Goal: Task Accomplishment & Management: Use online tool/utility

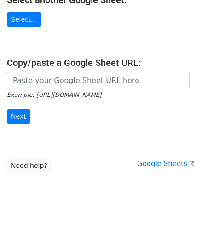
scroll to position [121, 0]
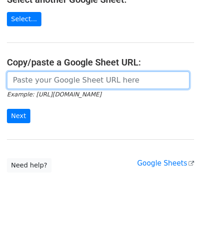
drag, startPoint x: 43, startPoint y: 82, endPoint x: 53, endPoint y: 84, distance: 9.5
click at [43, 82] on input "url" at bounding box center [98, 80] width 183 height 18
paste input "[URL][DOMAIN_NAME]"
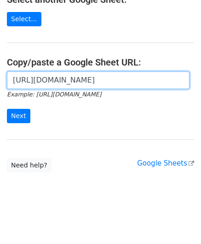
scroll to position [0, 195]
type input "[URL][DOMAIN_NAME]"
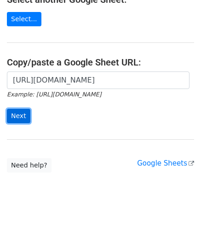
click at [21, 116] on input "Next" at bounding box center [19, 116] width 24 height 14
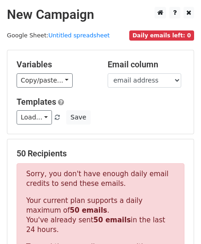
scroll to position [311, 0]
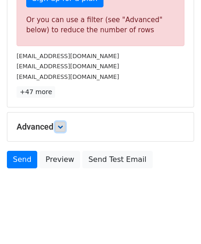
click at [62, 127] on icon at bounding box center [61, 127] width 6 height 6
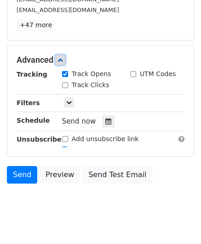
scroll to position [392, 0]
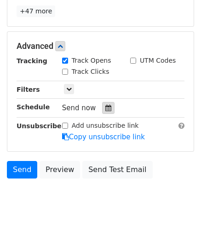
click at [106, 106] on icon at bounding box center [109, 108] width 6 height 6
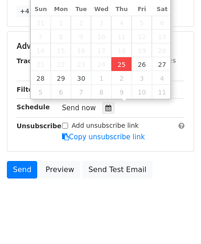
type input "[DATE] 12:00"
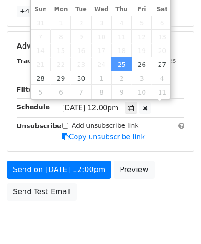
scroll to position [0, 0]
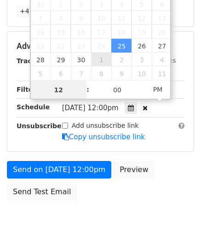
paste input "8"
type input "8"
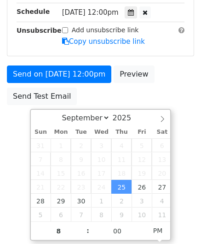
type input "[DATE] 20:00"
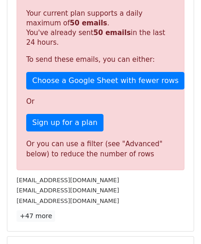
scroll to position [423, 0]
